Goal: Information Seeking & Learning: Learn about a topic

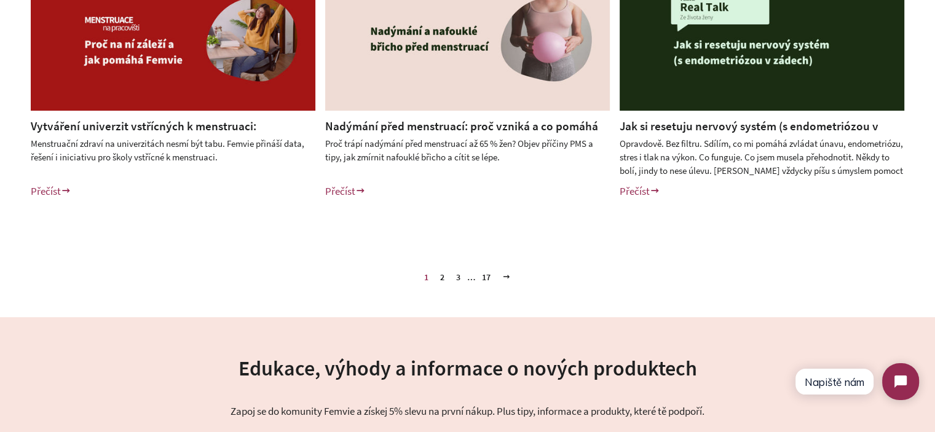
scroll to position [614, 0]
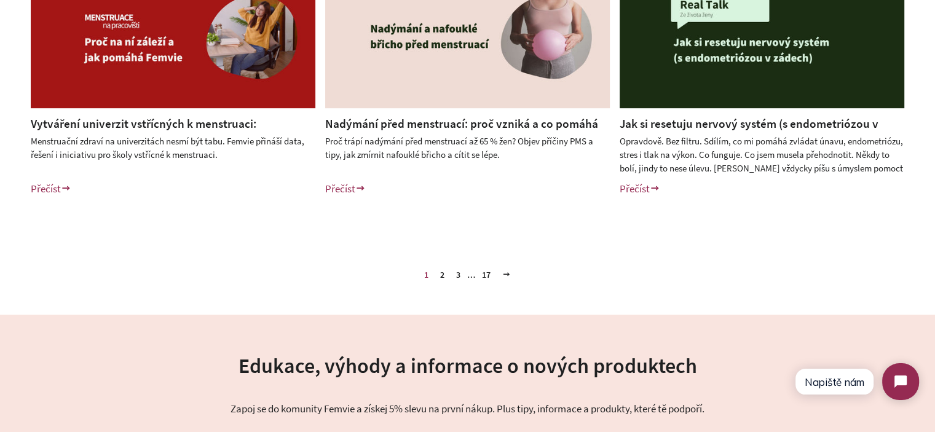
click at [445, 278] on link "2" at bounding box center [442, 274] width 14 height 18
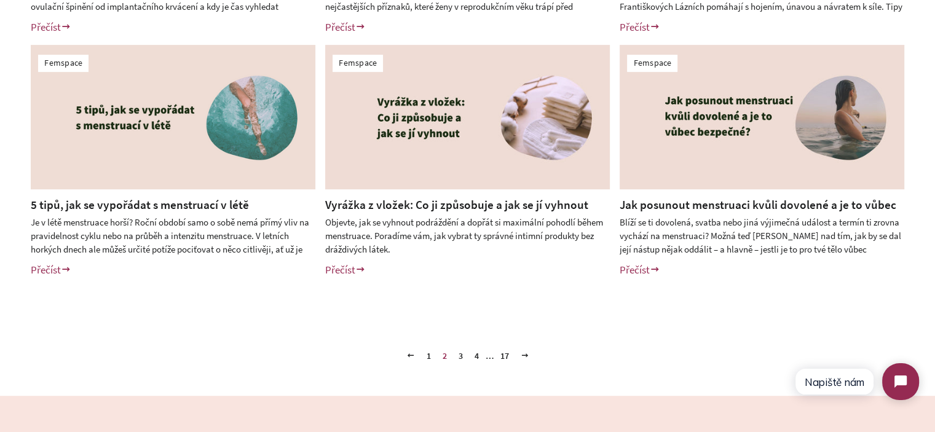
scroll to position [553, 0]
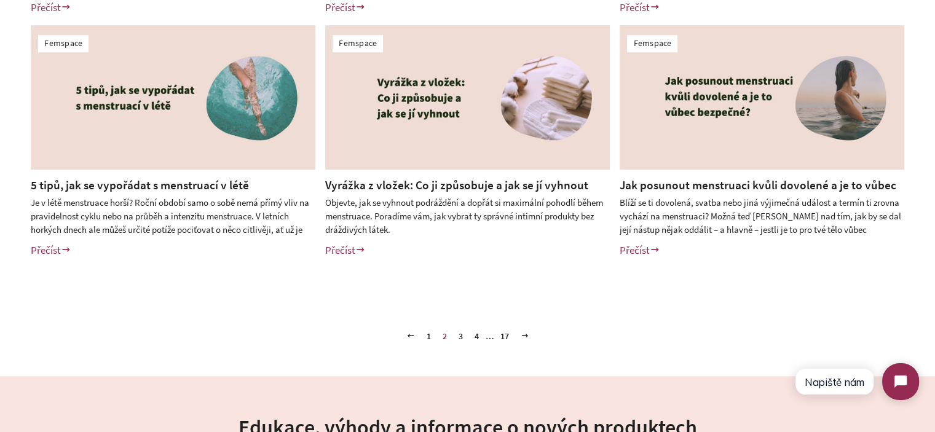
click at [460, 334] on link "3" at bounding box center [460, 336] width 14 height 18
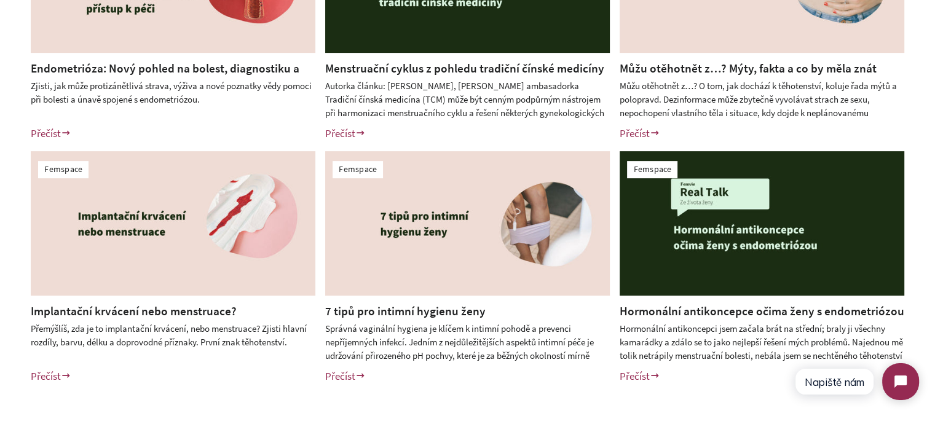
scroll to position [553, 0]
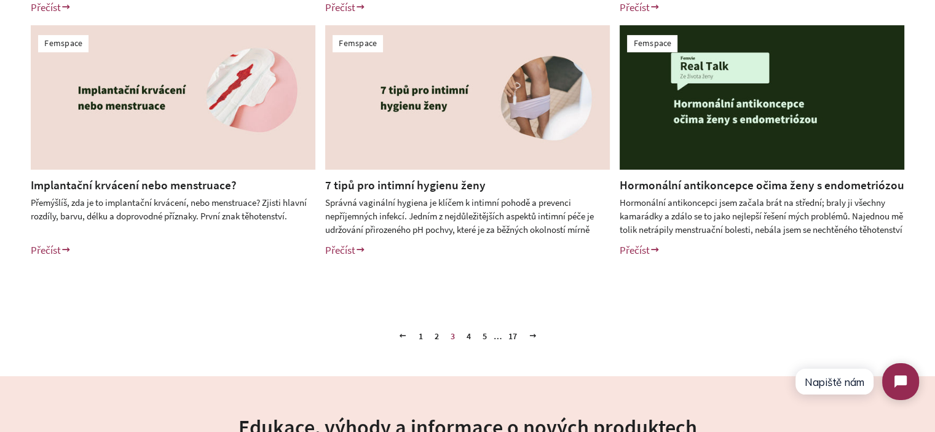
click at [469, 335] on link "4" at bounding box center [468, 336] width 14 height 18
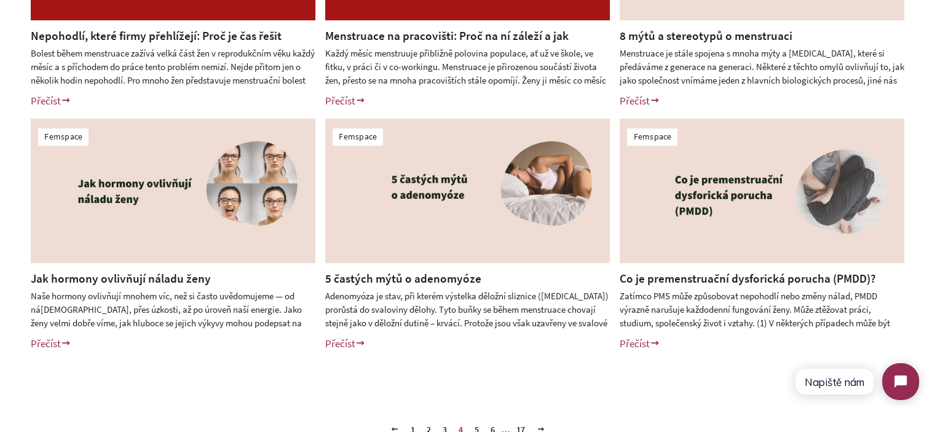
scroll to position [614, 0]
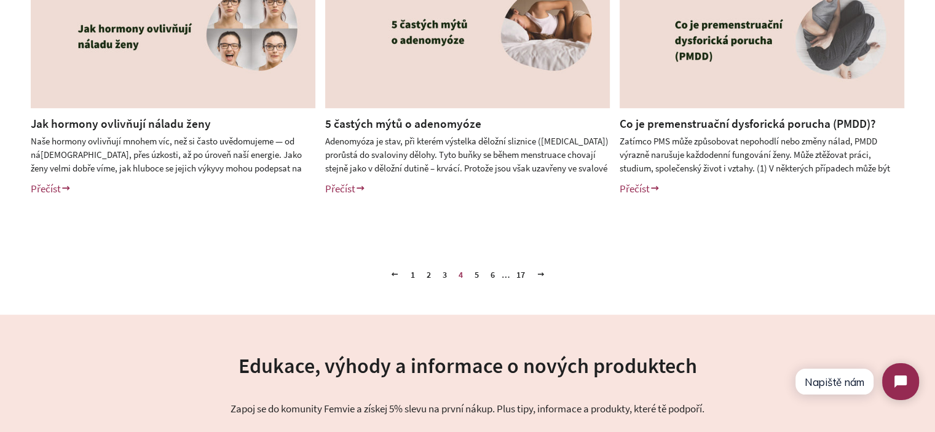
click at [474, 270] on link "5" at bounding box center [476, 274] width 14 height 18
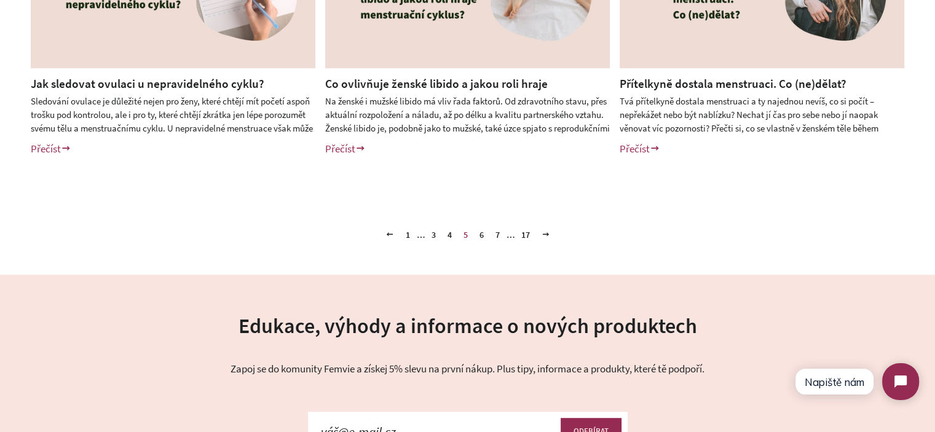
scroll to position [676, 0]
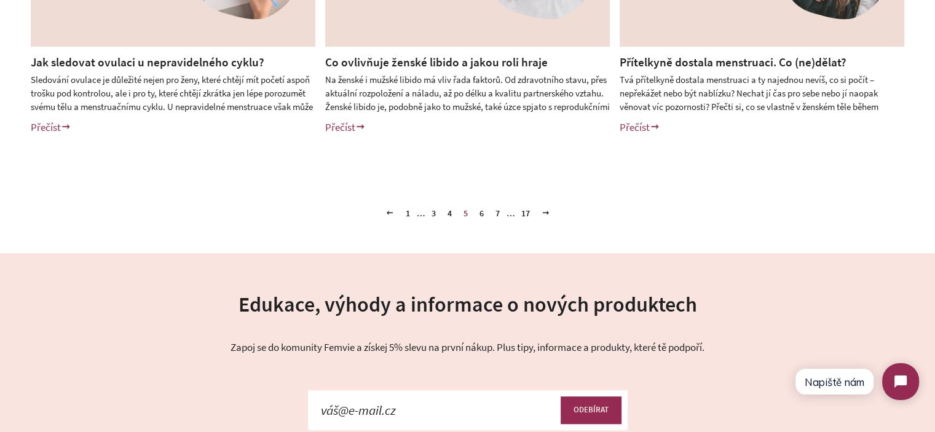
click at [482, 213] on link "6" at bounding box center [481, 213] width 14 height 18
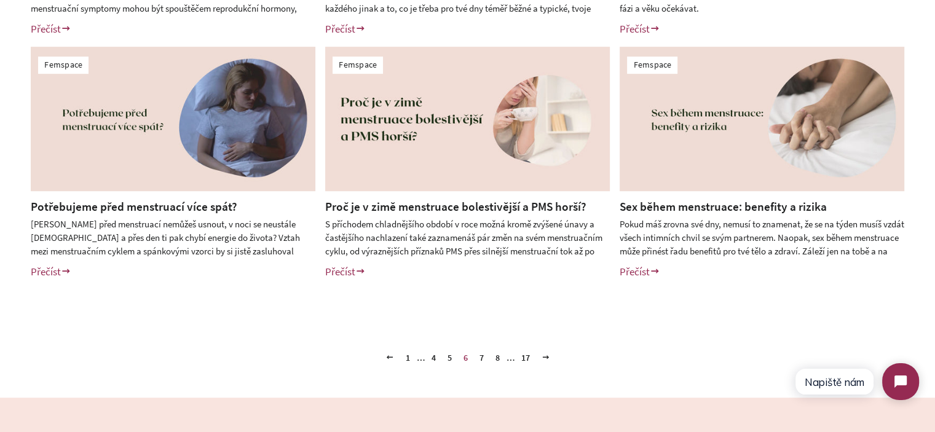
scroll to position [553, 0]
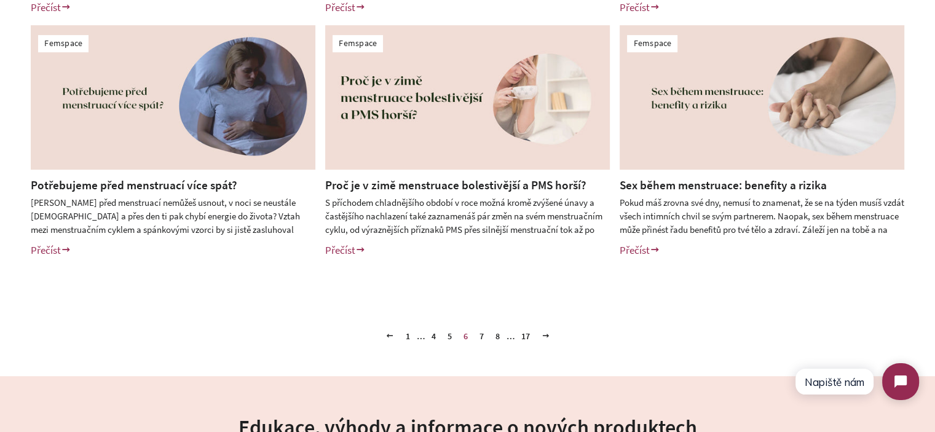
click at [482, 334] on link "7" at bounding box center [481, 336] width 14 height 18
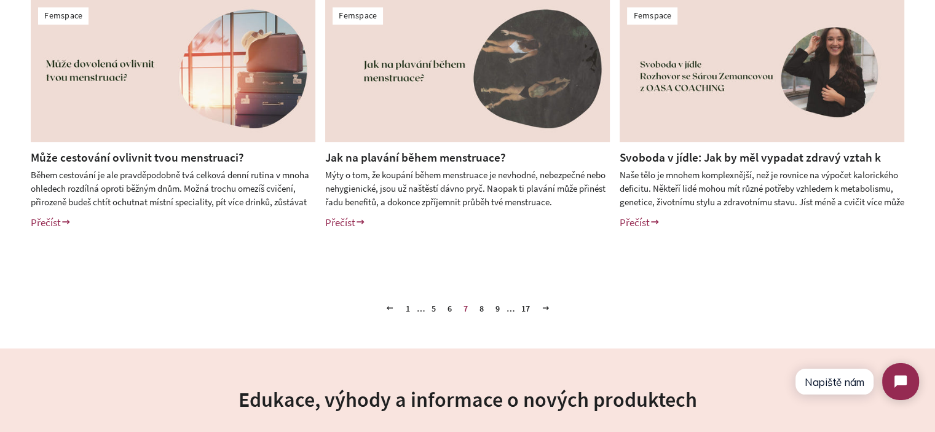
scroll to position [614, 0]
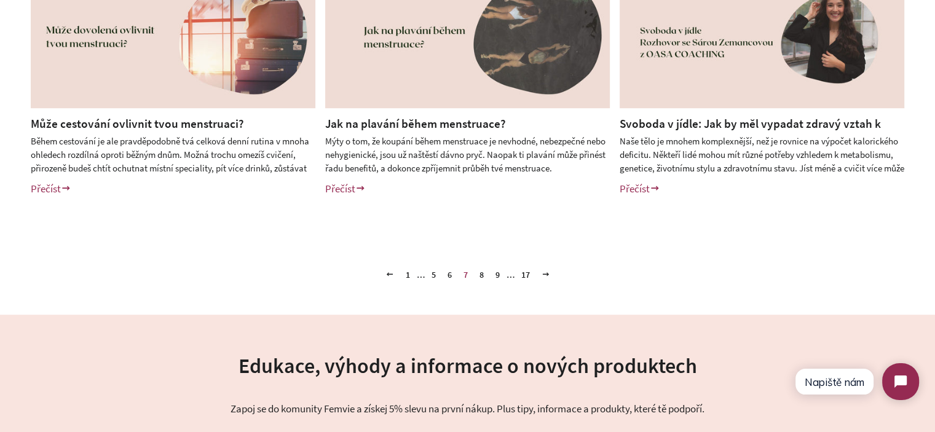
click at [485, 276] on link "8" at bounding box center [481, 274] width 14 height 18
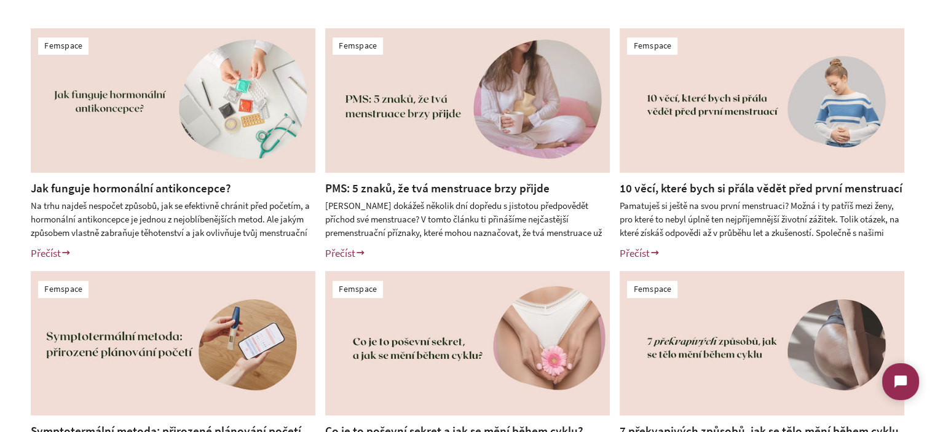
click at [0, 233] on div "Femspace Jak funguje hormonální antikoncepce? Na trhu najdeš nespočet způsobů, …" at bounding box center [467, 267] width 935 height 538
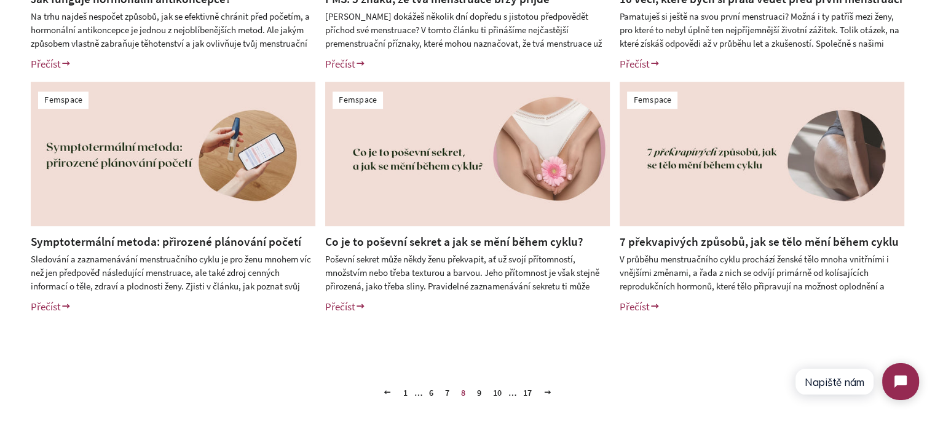
scroll to position [553, 0]
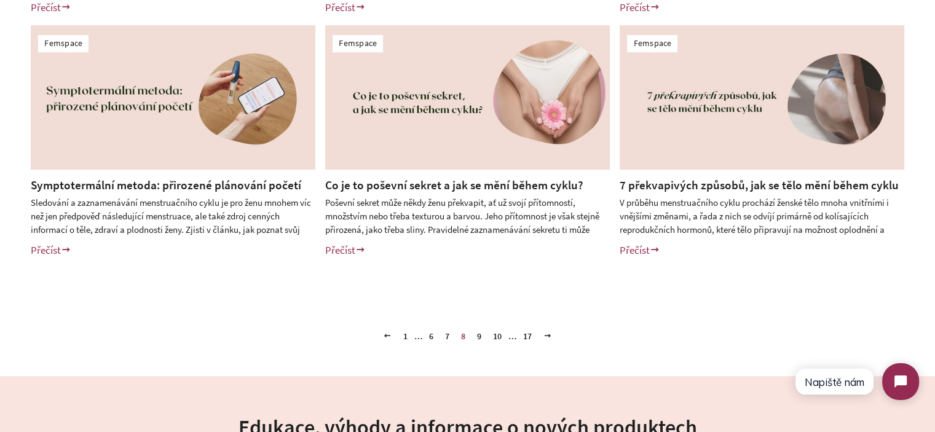
click at [477, 337] on link "9" at bounding box center [479, 336] width 14 height 18
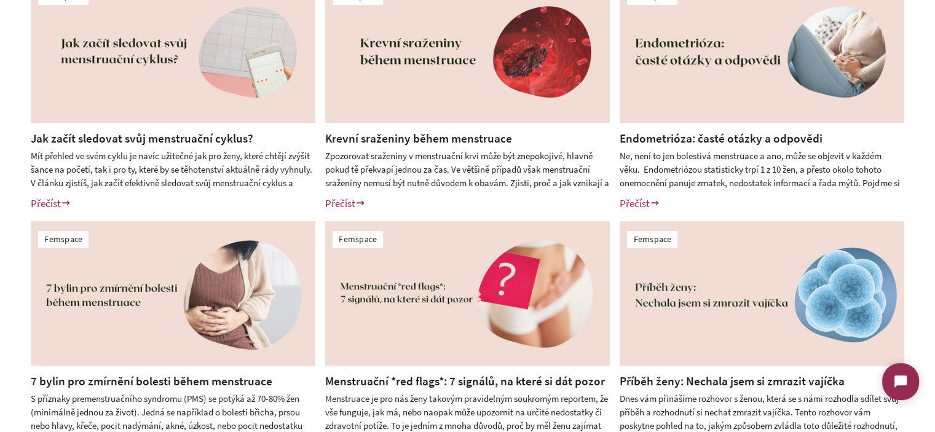
scroll to position [492, 0]
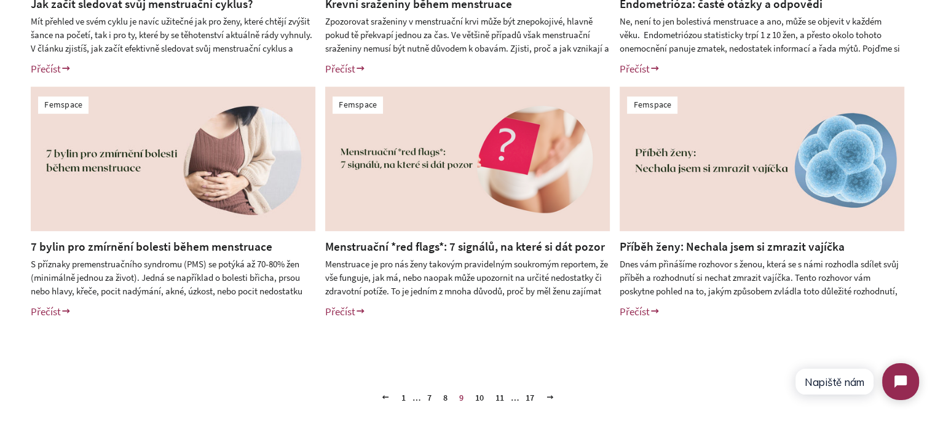
click at [540, 246] on link "Menstruační *red flags*: 7 signálů, na které si dát pozor" at bounding box center [465, 246] width 280 height 15
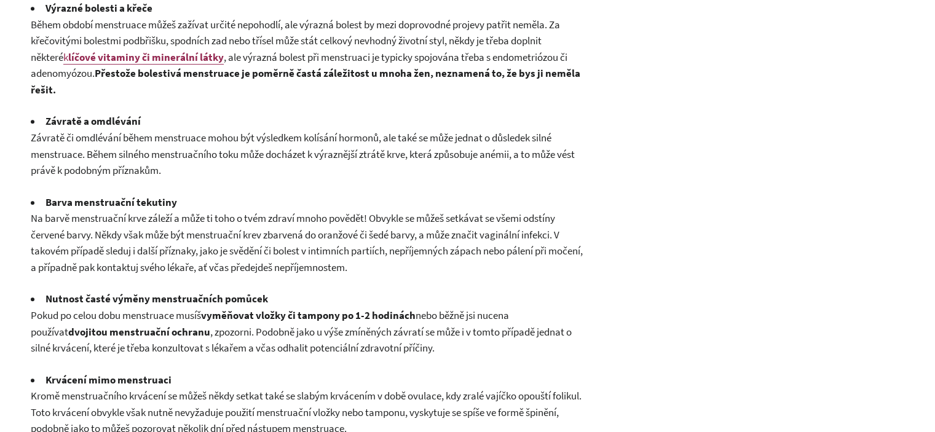
scroll to position [799, 0]
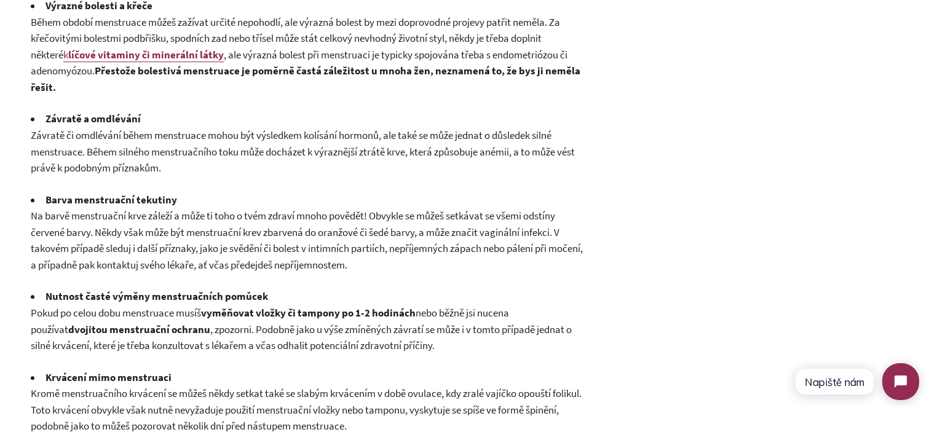
click at [84, 211] on span "Na barvě menstruační krve záleží a může ti toho o tvém zdraví mnoho povědět! Ob…" at bounding box center [307, 240] width 552 height 63
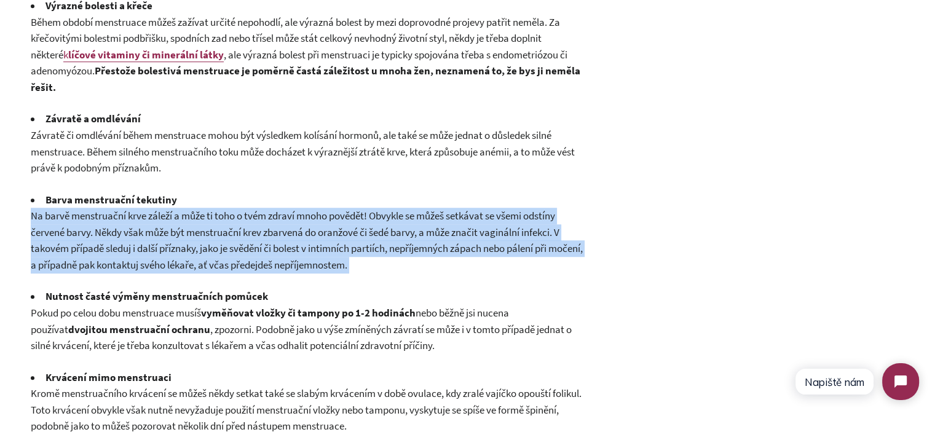
click at [84, 211] on span "Na barvě menstruační krve záleží a může ti toho o tvém zdraví mnoho povědět! Ob…" at bounding box center [307, 240] width 552 height 63
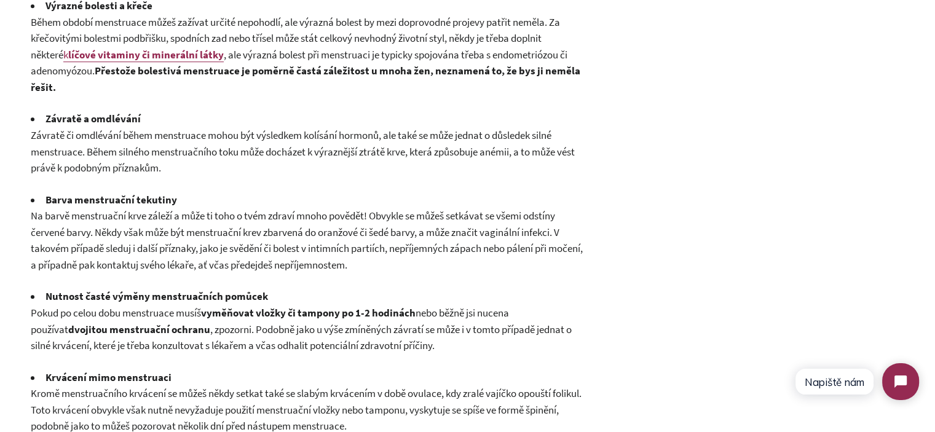
click at [82, 198] on li "Barva menstruační tekutiny" at bounding box center [308, 200] width 554 height 17
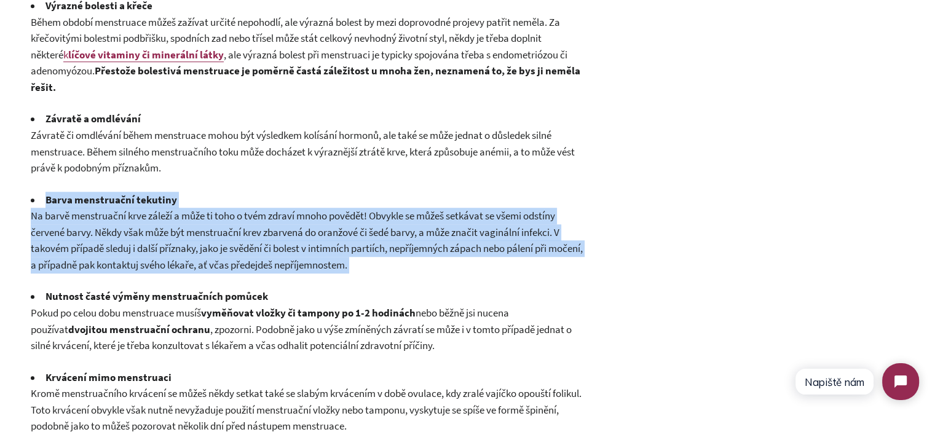
drag, startPoint x: 82, startPoint y: 198, endPoint x: 190, endPoint y: 239, distance: 115.5
click at [190, 239] on div "Menstruace je pro nás ženy takovým pravidelným soukromým reportem, že vše fungu…" at bounding box center [308, 159] width 554 height 1062
click at [190, 239] on p "Na barvě menstruační krve záleží a může ti toho o tvém zdraví mnoho povědět! Ob…" at bounding box center [308, 240] width 554 height 65
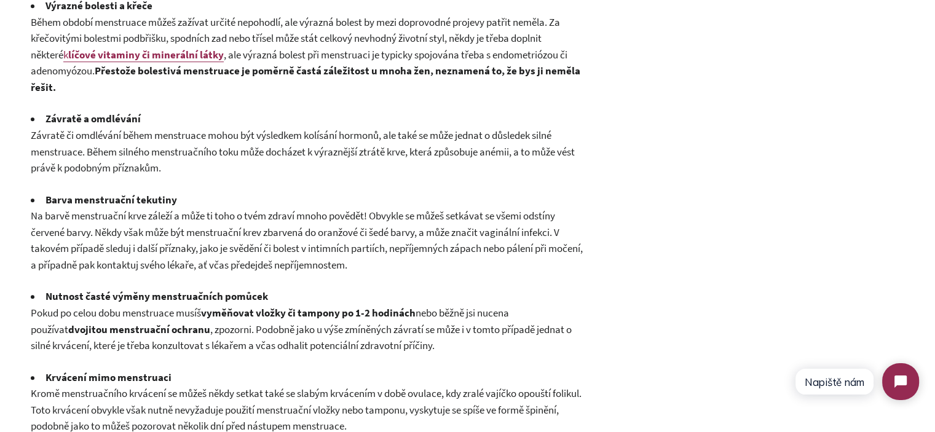
click at [190, 239] on p "Na barvě menstruační krve záleží a může ti toho o tvém zdraví mnoho povědět! Ob…" at bounding box center [308, 240] width 554 height 65
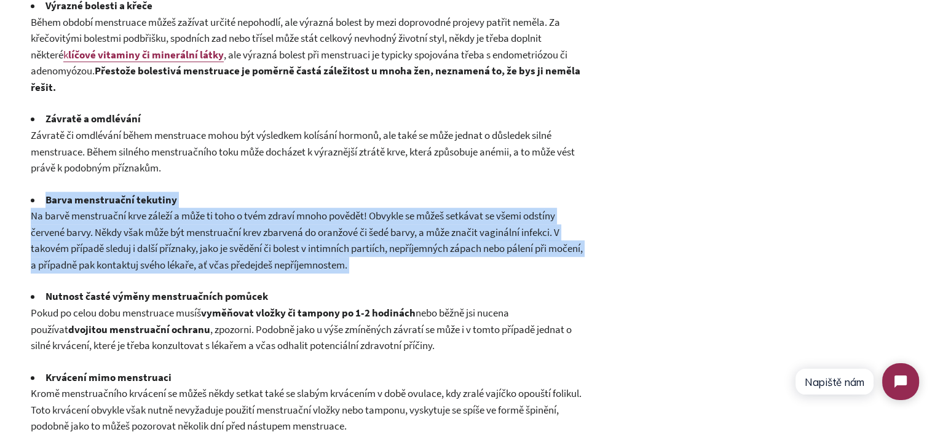
drag, startPoint x: 190, startPoint y: 239, endPoint x: 101, endPoint y: 195, distance: 99.5
click at [102, 195] on div "Menstruace je pro nás ženy takovým pravidelným soukromým reportem, že vše fungu…" at bounding box center [308, 159] width 554 height 1062
click at [101, 195] on li "Barva menstruační tekutiny" at bounding box center [308, 200] width 554 height 17
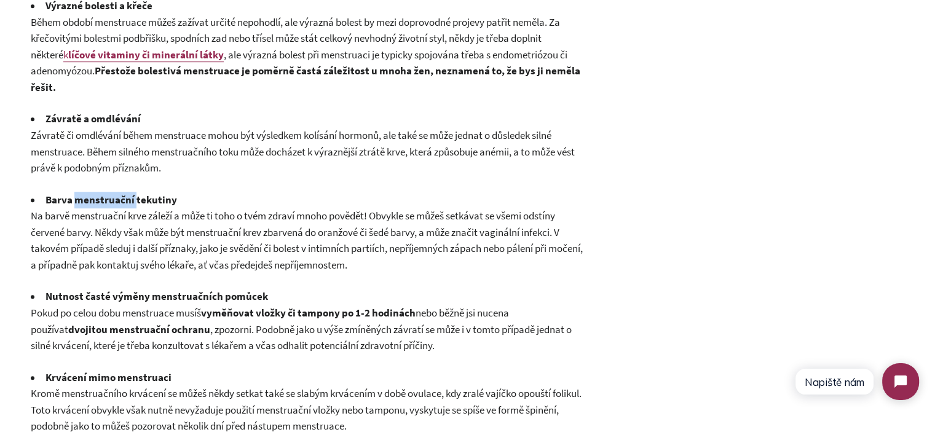
click at [101, 195] on li "Barva menstruační tekutiny" at bounding box center [308, 200] width 554 height 17
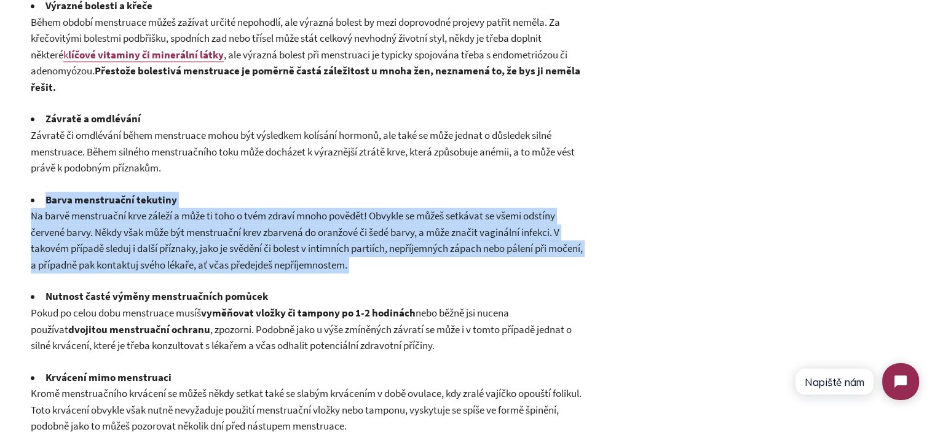
drag, startPoint x: 101, startPoint y: 195, endPoint x: 144, endPoint y: 239, distance: 62.1
click at [144, 239] on div "Menstruace je pro nás ženy takovým pravidelným soukromým reportem, že vše fungu…" at bounding box center [308, 159] width 554 height 1062
click at [144, 239] on p "Na barvě menstruační krve záleží a může ti toho o tvém zdraví mnoho povědět! Ob…" at bounding box center [308, 240] width 554 height 65
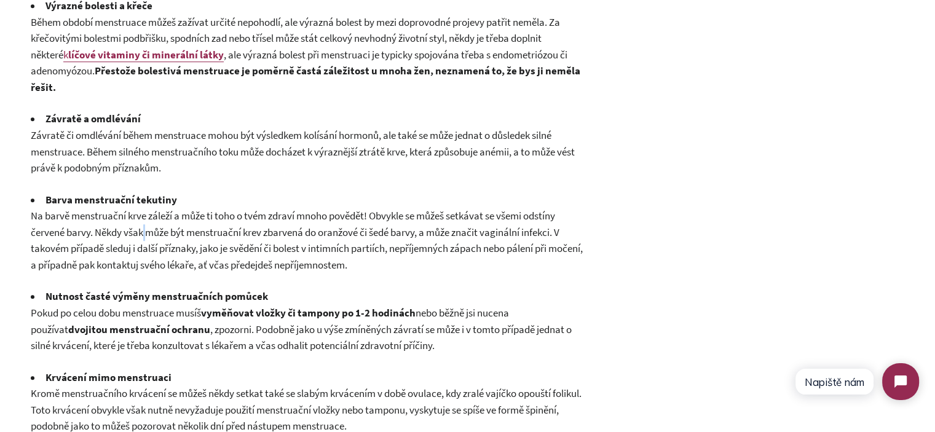
click at [144, 239] on p "Na barvě menstruační krve záleží a může ti toho o tvém zdraví mnoho povědět! Ob…" at bounding box center [308, 240] width 554 height 65
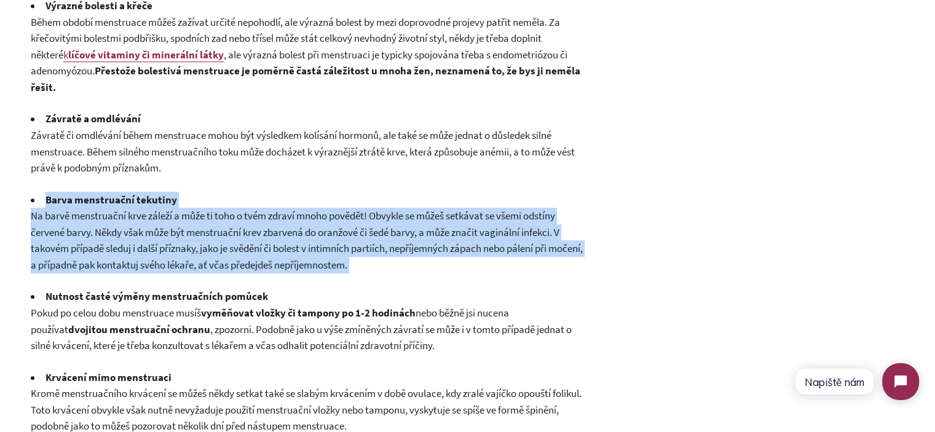
drag, startPoint x: 144, startPoint y: 239, endPoint x: 96, endPoint y: 199, distance: 62.9
click at [96, 199] on div "Menstruace je pro nás ženy takovým pravidelným soukromým reportem, že vše fungu…" at bounding box center [308, 159] width 554 height 1062
click at [155, 232] on span "Na barvě menstruační krve záleží a může ti toho o tvém zdraví mnoho povědět! Ob…" at bounding box center [307, 240] width 552 height 63
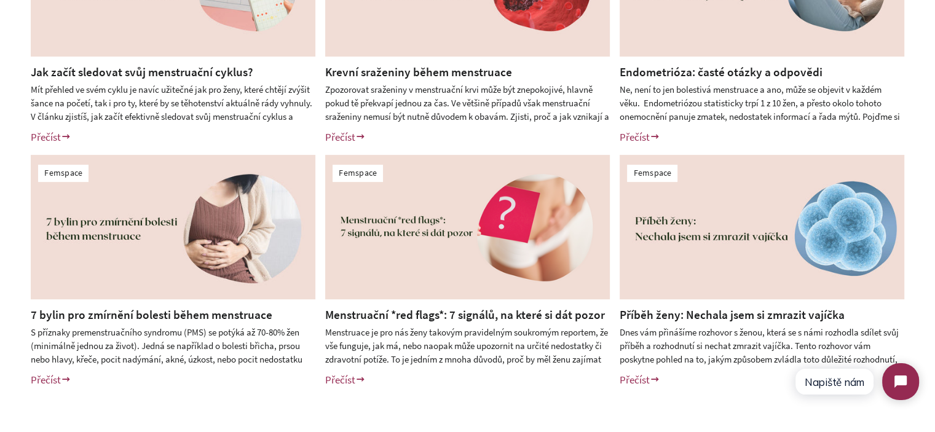
scroll to position [614, 0]
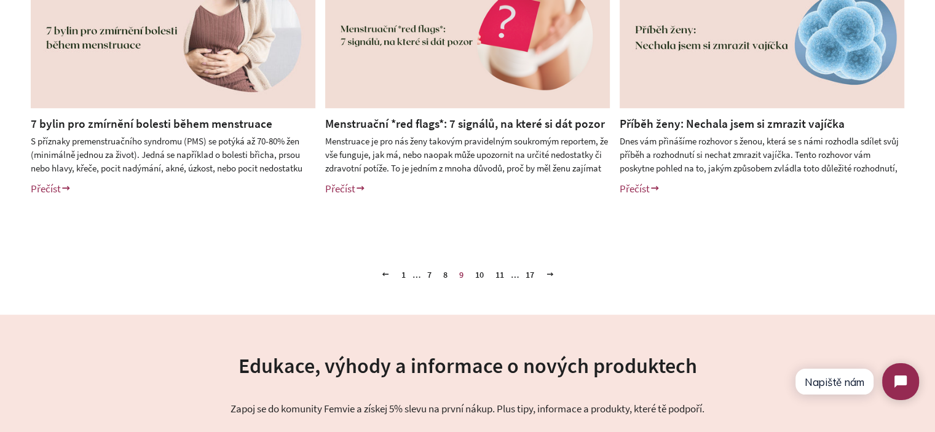
click at [444, 275] on link "8" at bounding box center [445, 274] width 14 height 18
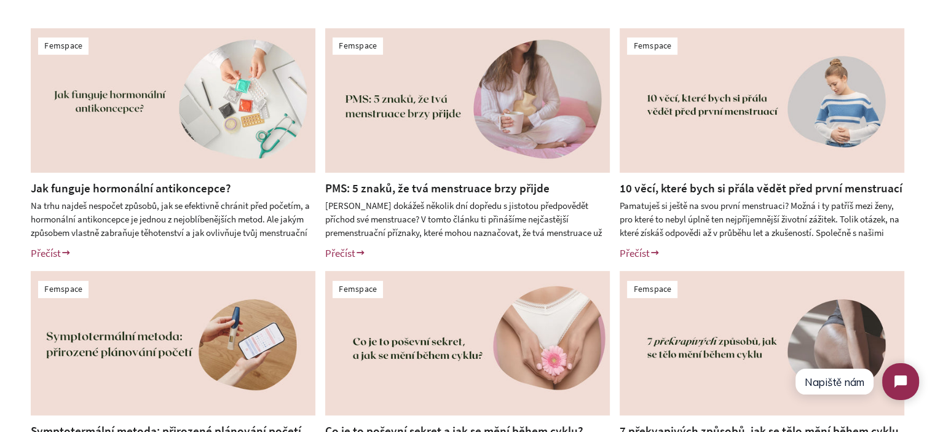
click at [0, 179] on div "Femspace Jak funguje hormonální antikoncepce? Na trhu najdeš nespočet způsobů, …" at bounding box center [467, 267] width 935 height 538
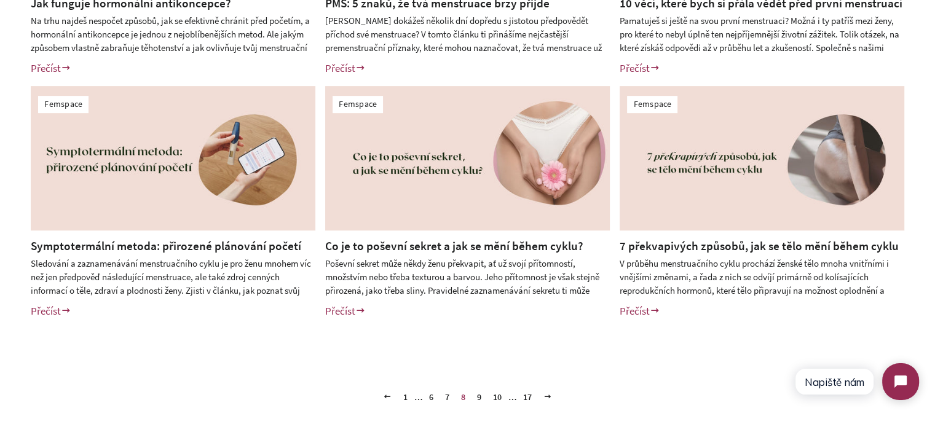
scroll to position [553, 0]
